Goal: Communication & Community: Participate in discussion

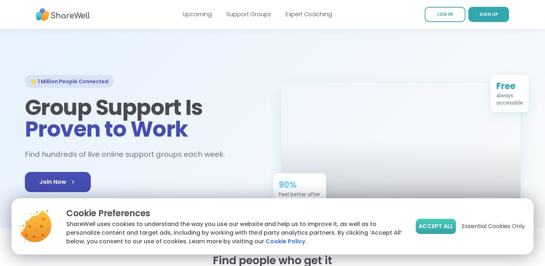
click at [436, 223] on span "Accept All" at bounding box center [436, 226] width 35 height 9
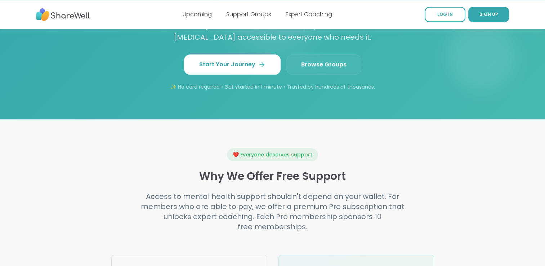
scroll to position [829, 0]
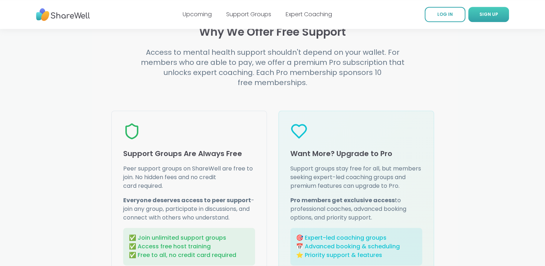
click at [486, 16] on span "SIGN UP" at bounding box center [489, 14] width 19 height 6
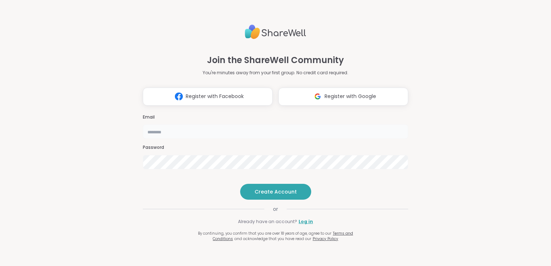
click at [186, 124] on input "email" at bounding box center [275, 131] width 265 height 14
type input "**********"
click at [278, 197] on button "Create Account" at bounding box center [275, 192] width 71 height 16
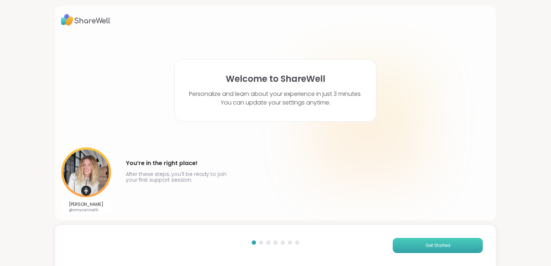
click at [428, 248] on span "Get Started" at bounding box center [437, 245] width 25 height 6
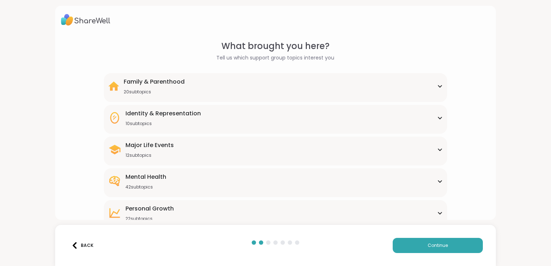
click at [435, 153] on div "Major Life Events 12 subtopics" at bounding box center [275, 149] width 334 height 17
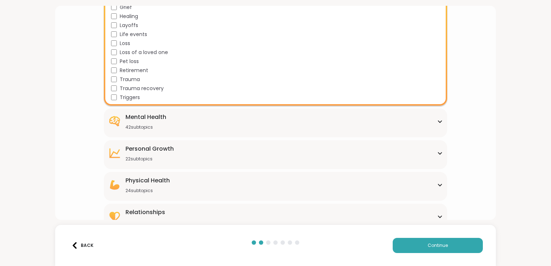
scroll to position [179, 0]
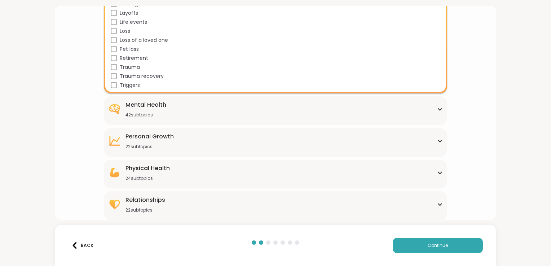
click at [437, 200] on div "Relationships 22 subtopics" at bounding box center [275, 204] width 334 height 17
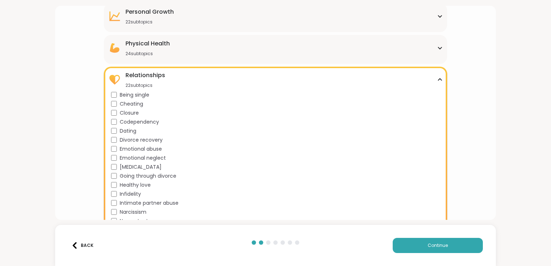
scroll to position [376, 0]
click at [437, 79] on icon at bounding box center [440, 80] width 6 height 4
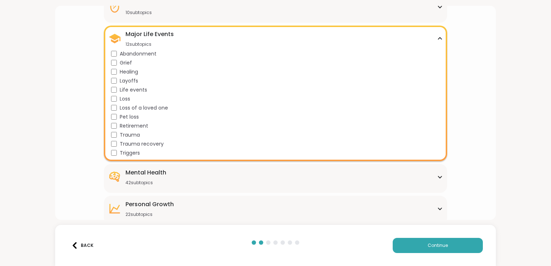
scroll to position [107, 0]
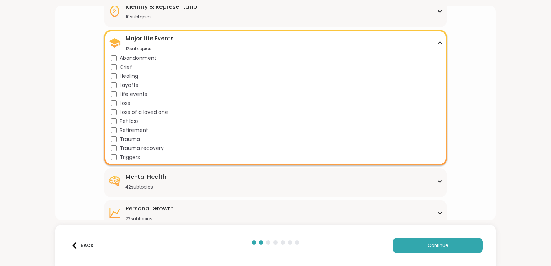
click at [437, 42] on icon at bounding box center [440, 43] width 6 height 4
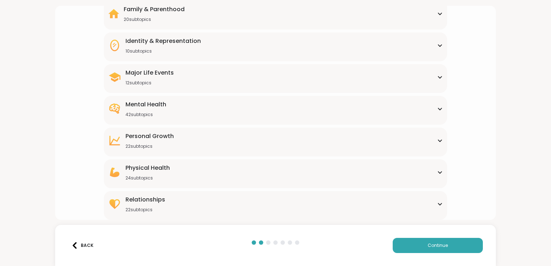
scroll to position [72, 0]
click at [431, 41] on div "Identity & Representation 10 subtopics" at bounding box center [275, 45] width 334 height 17
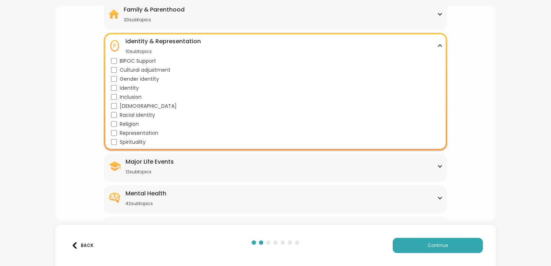
scroll to position [107, 0]
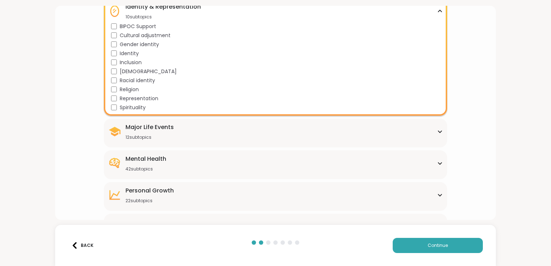
click at [438, 12] on icon at bounding box center [440, 11] width 6 height 4
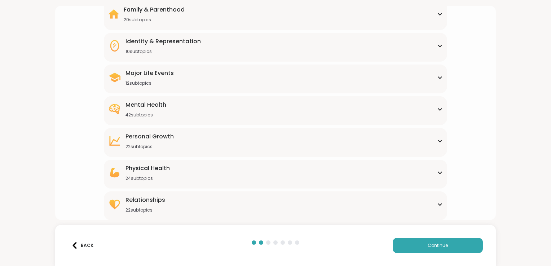
click at [438, 12] on icon at bounding box center [440, 14] width 6 height 4
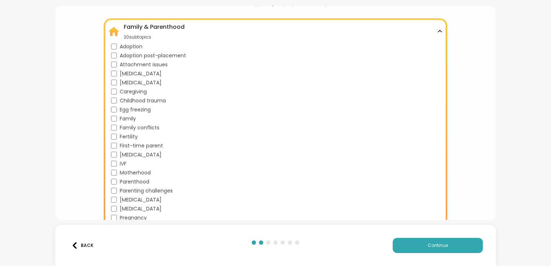
scroll to position [71, 0]
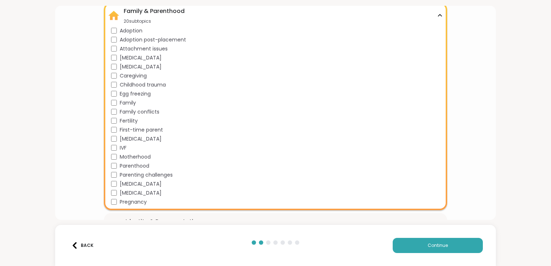
click at [437, 15] on icon at bounding box center [440, 16] width 6 height 4
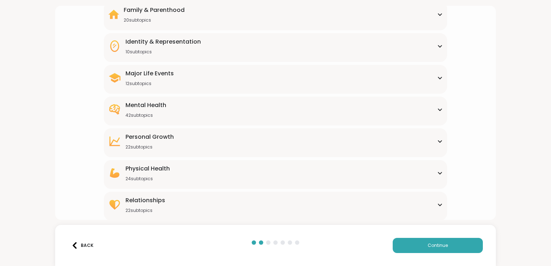
scroll to position [72, 0]
click at [435, 201] on div "Relationships 22 subtopics" at bounding box center [275, 204] width 334 height 17
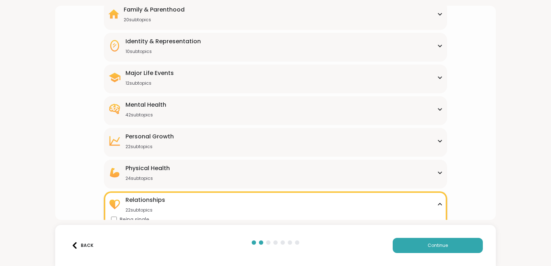
scroll to position [252, 0]
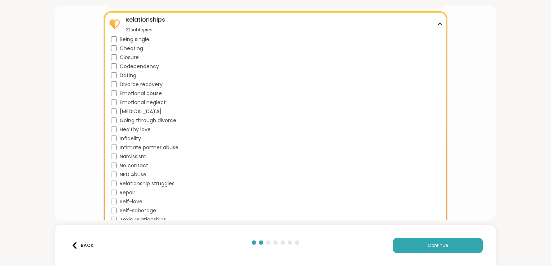
click at [139, 50] on span "Cheating" at bounding box center [131, 49] width 23 height 8
click at [131, 102] on span "Emotional neglect" at bounding box center [143, 103] width 46 height 8
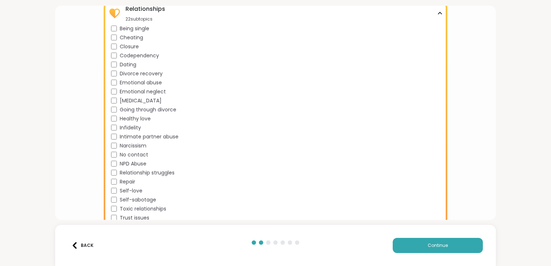
scroll to position [269, 0]
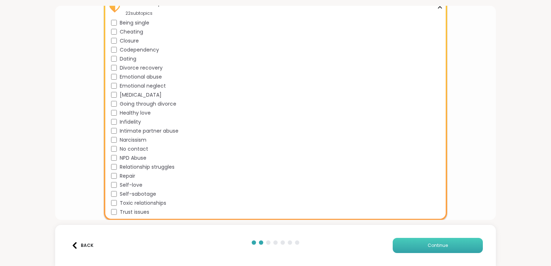
click at [448, 247] on button "Continue" at bounding box center [438, 245] width 90 height 15
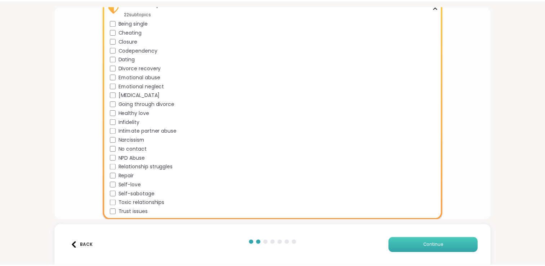
scroll to position [0, 0]
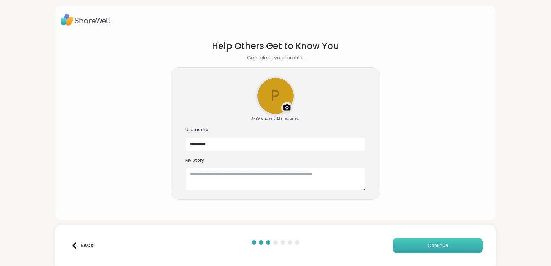
click at [403, 248] on button "Continue" at bounding box center [438, 245] width 90 height 15
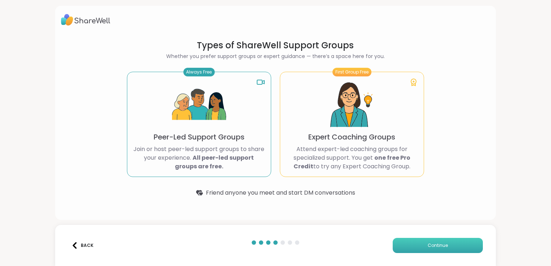
click at [442, 248] on span "Continue" at bounding box center [437, 245] width 20 height 6
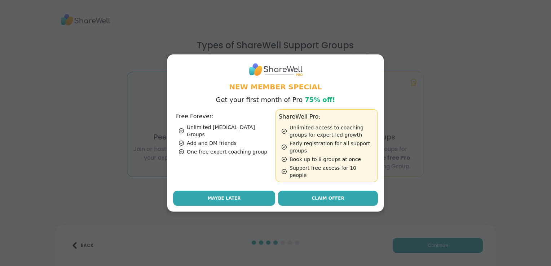
click at [223, 195] on span "Maybe Later" at bounding box center [224, 198] width 33 height 6
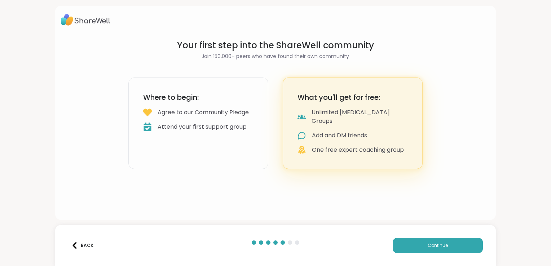
click at [196, 107] on div "Where to begin: Agree to our Community Pledge Attend your first support group" at bounding box center [198, 123] width 140 height 92
click at [435, 247] on span "Continue" at bounding box center [437, 245] width 20 height 6
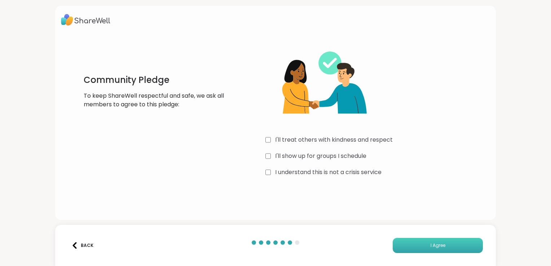
click at [434, 250] on button "I Agree" at bounding box center [438, 245] width 90 height 15
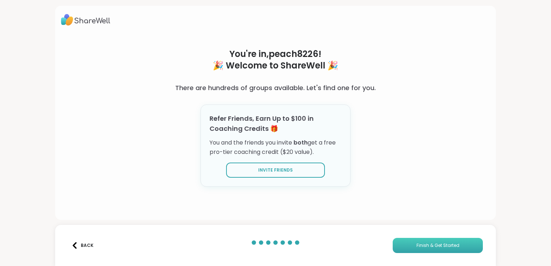
click at [430, 250] on button "Finish & Get Started" at bounding box center [438, 245] width 90 height 15
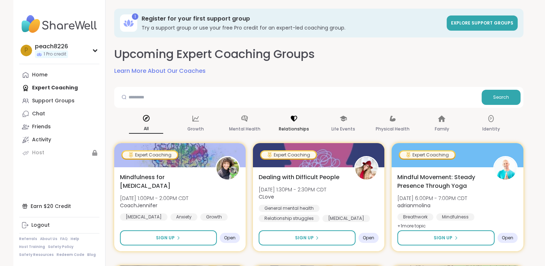
click at [291, 118] on icon at bounding box center [294, 119] width 8 height 8
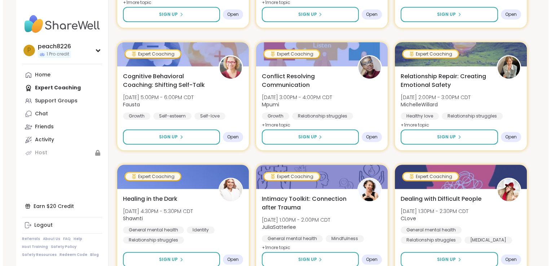
scroll to position [613, 0]
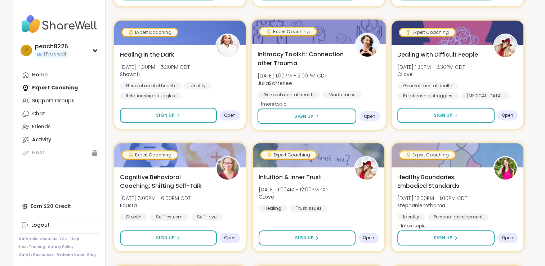
click at [313, 67] on div "Intimacy Toolkit: Connection after Trauma [DATE] 1:00PM - 2:00PM CDT JuliaSatte…" at bounding box center [318, 79] width 123 height 59
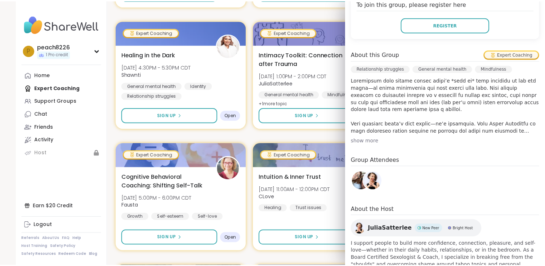
scroll to position [198, 0]
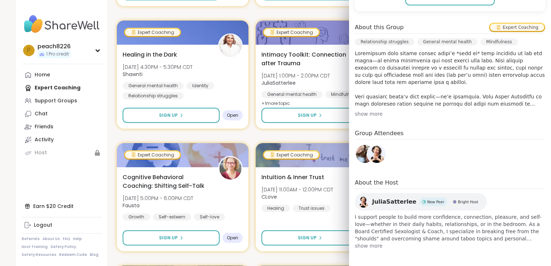
click at [109, 14] on div "1 Register for your first support group Try a support group or use your free Pr…" at bounding box center [321, 198] width 427 height 1622
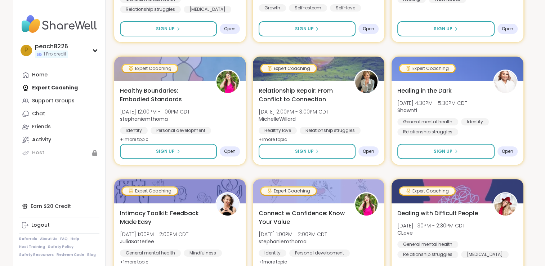
scroll to position [0, 0]
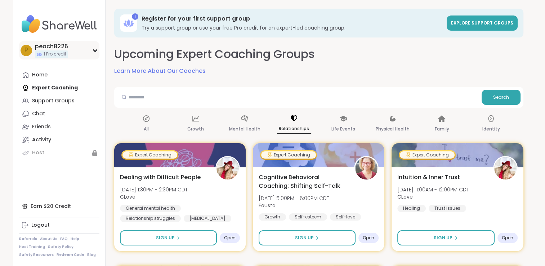
click at [92, 52] on icon at bounding box center [95, 51] width 6 height 4
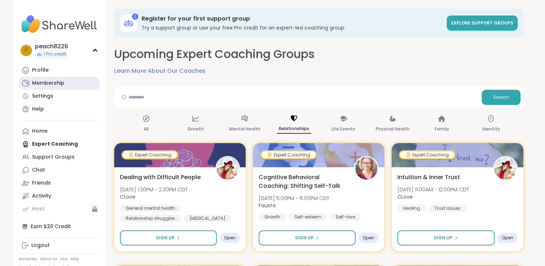
click at [65, 83] on link "Membership" at bounding box center [59, 83] width 80 height 13
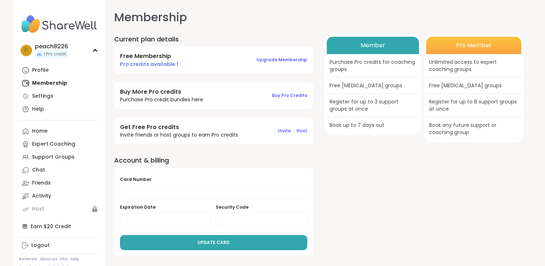
scroll to position [7, 0]
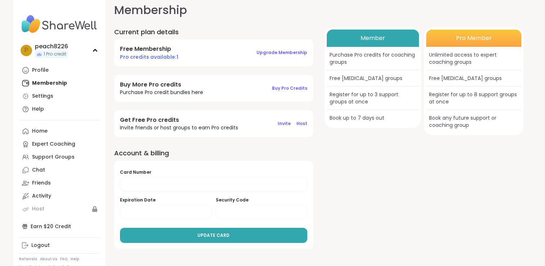
click at [376, 140] on div "Member Purchase Pro credits for coaching groups Free [MEDICAL_DATA] groups Regi…" at bounding box center [424, 137] width 199 height 221
click at [279, 92] on button "Buy Pro Credits" at bounding box center [289, 88] width 35 height 15
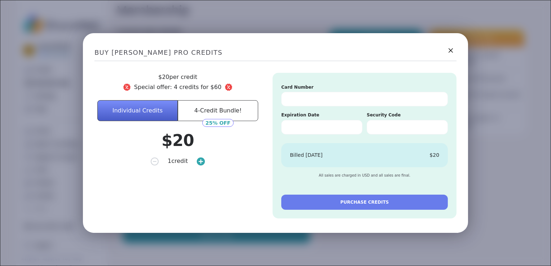
click at [199, 158] on circle at bounding box center [200, 161] width 9 height 9
click at [198, 115] on button "4-Credit Bundle!" at bounding box center [218, 110] width 80 height 21
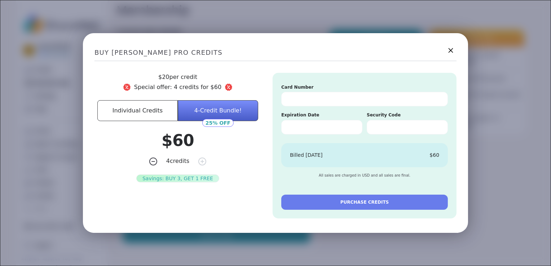
click at [446, 53] on icon at bounding box center [450, 50] width 9 height 9
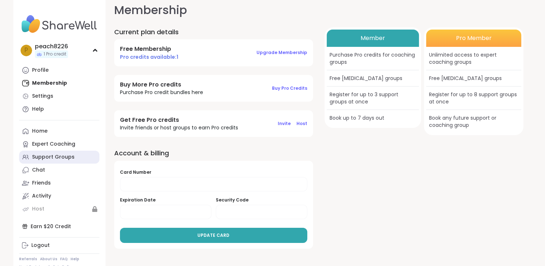
click at [52, 160] on div "Support Groups" at bounding box center [53, 157] width 43 height 7
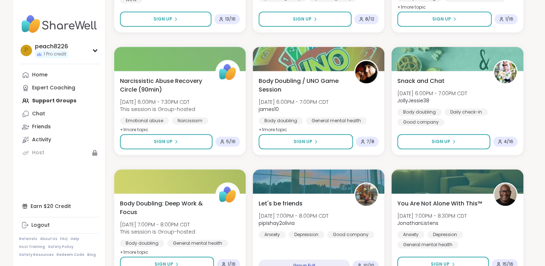
scroll to position [577, 0]
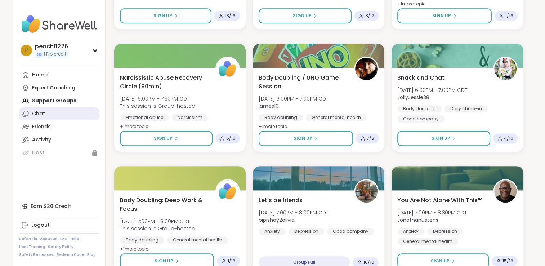
click at [60, 116] on link "Chat" at bounding box center [59, 113] width 80 height 13
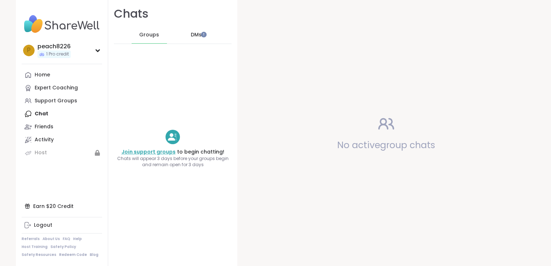
click at [130, 152] on link "Join support groups" at bounding box center [148, 151] width 54 height 7
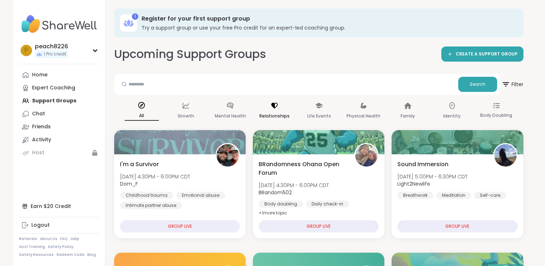
click at [271, 116] on p "Relationships" at bounding box center [275, 116] width 30 height 9
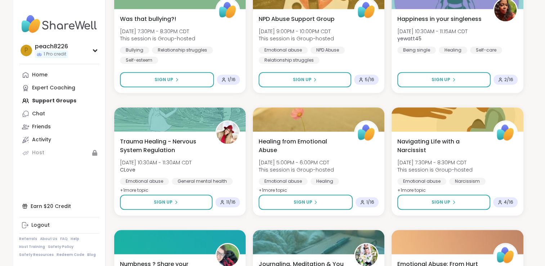
scroll to position [577, 0]
